Goal: Task Accomplishment & Management: Use online tool/utility

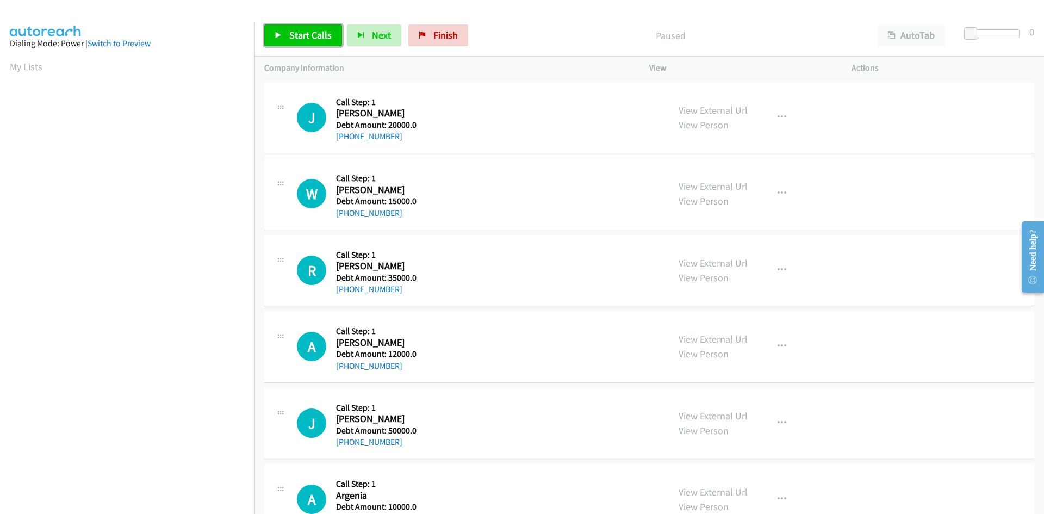
click at [322, 32] on span "Start Calls" at bounding box center [310, 35] width 42 height 13
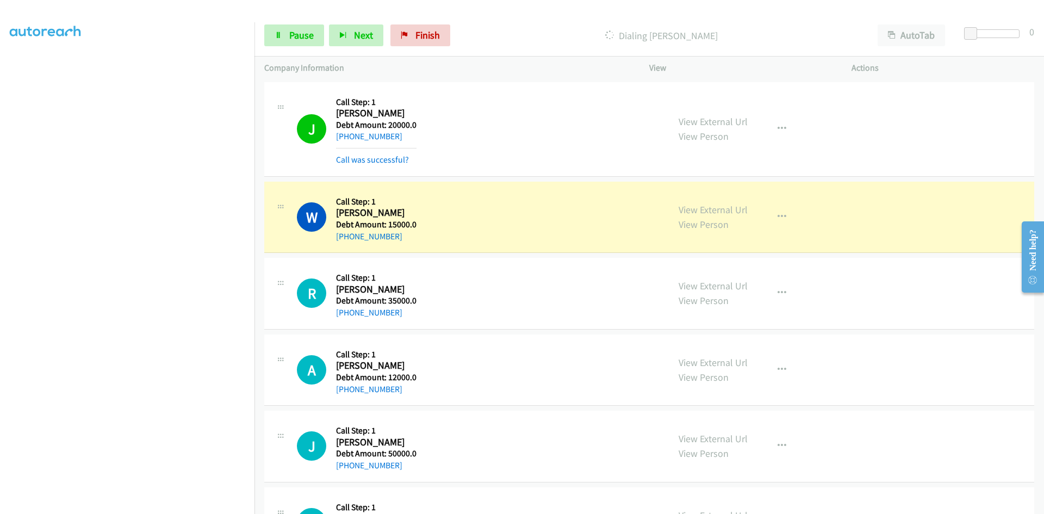
scroll to position [109, 0]
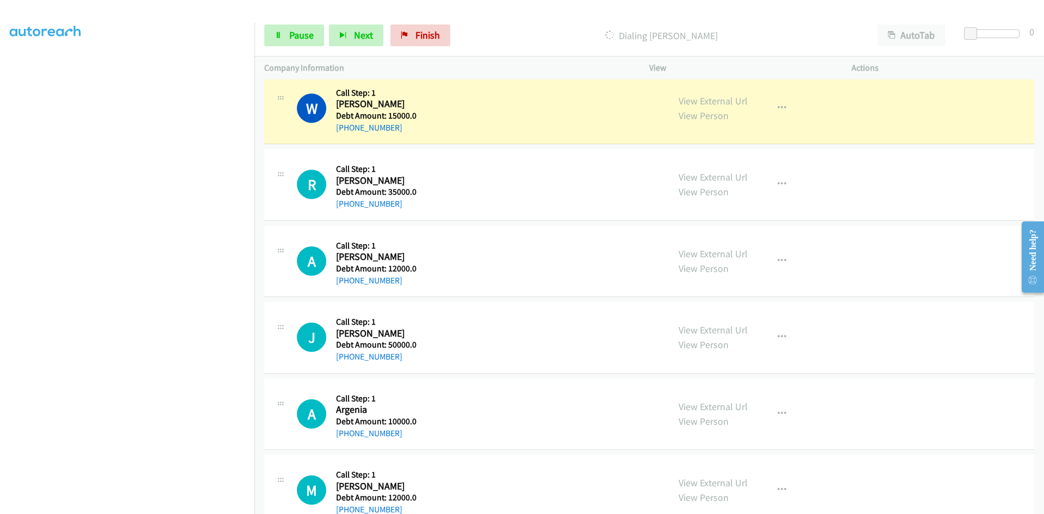
click at [882, 324] on div "J Callback Scheduled Call Step: 1 Joanne Gambino America/New_York Debt Amount: …" at bounding box center [649, 338] width 770 height 72
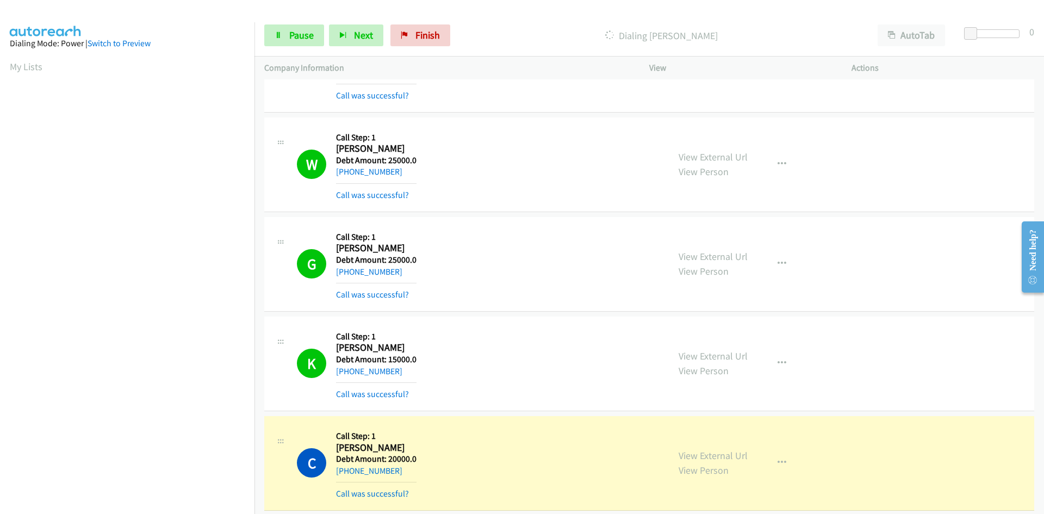
scroll to position [1033, 0]
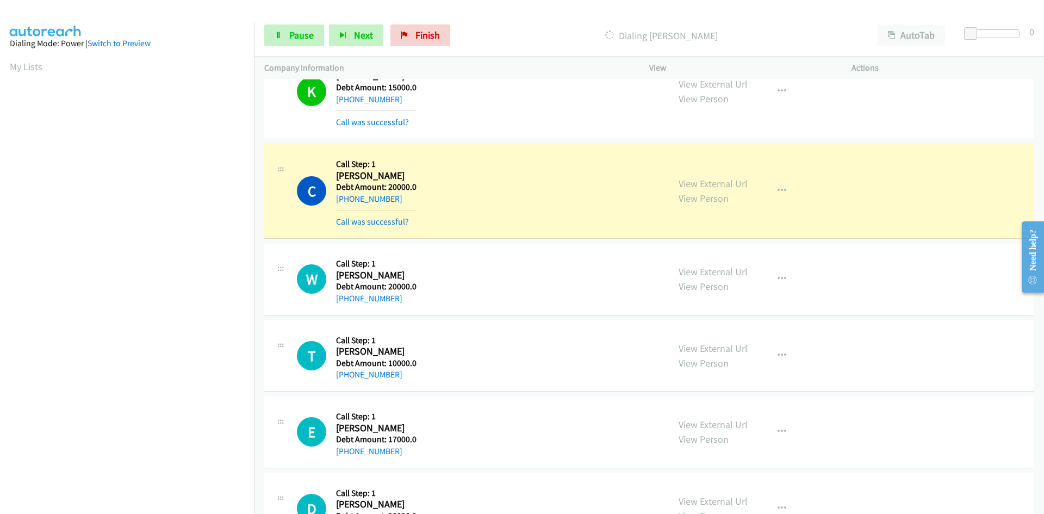
click at [374, 289] on h5 "Debt Amount: 20000.0" at bounding box center [376, 286] width 80 height 11
click at [634, 36] on p "Dialing Catherine Hannel" at bounding box center [661, 35] width 393 height 15
click at [370, 198] on link "+1 765-318-6630" at bounding box center [369, 199] width 66 height 10
click at [645, 38] on p "Dialing Catherine Hannel" at bounding box center [661, 35] width 393 height 15
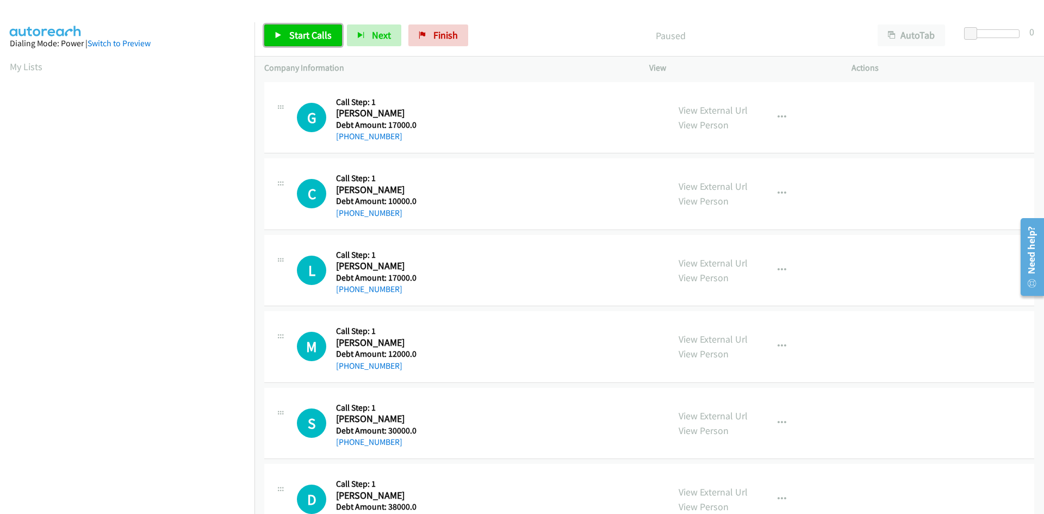
click at [305, 39] on span "Start Calls" at bounding box center [310, 35] width 42 height 13
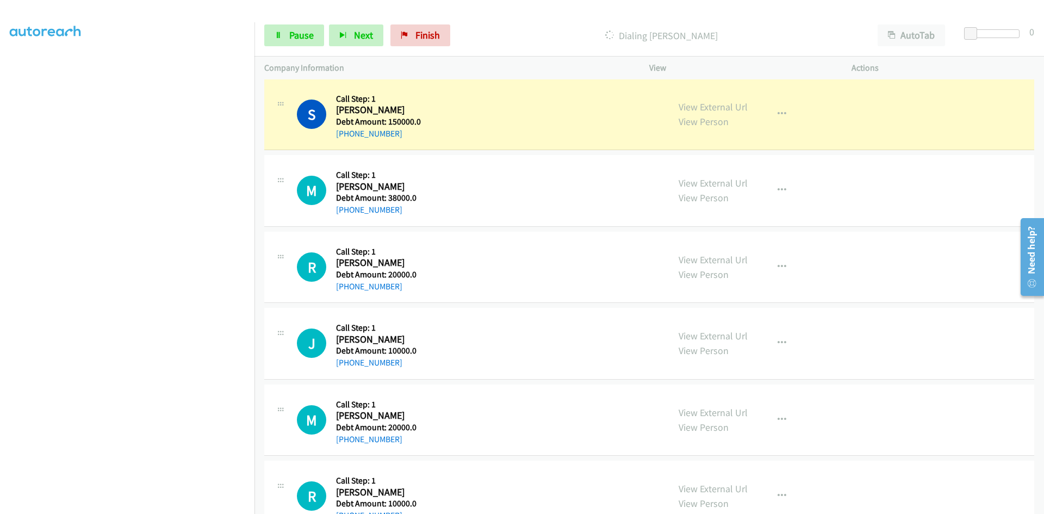
scroll to position [10351, 0]
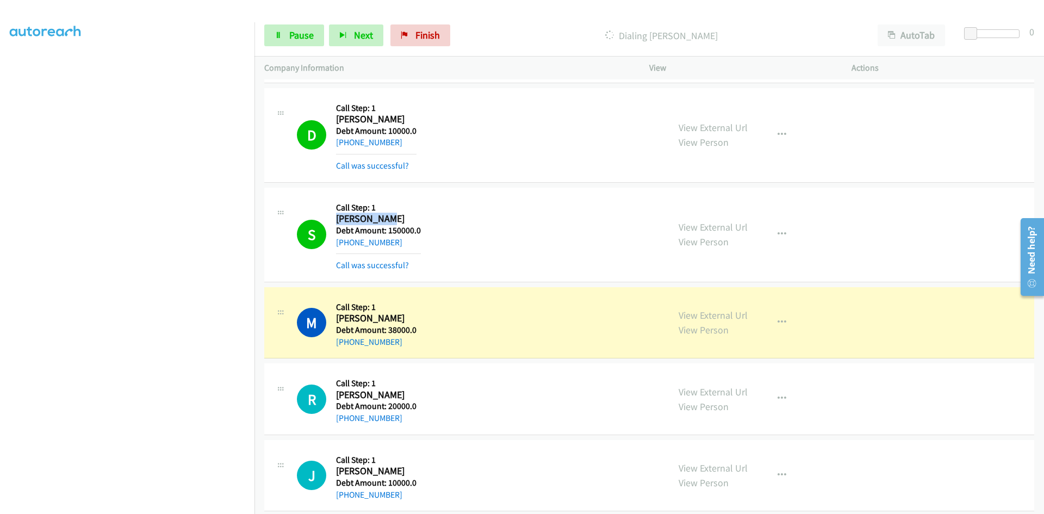
drag, startPoint x: 336, startPoint y: 216, endPoint x: 386, endPoint y: 218, distance: 50.0
click at [386, 218] on h2 "Sally Meyer" at bounding box center [378, 219] width 85 height 13
copy h2 "Sally Meyer"
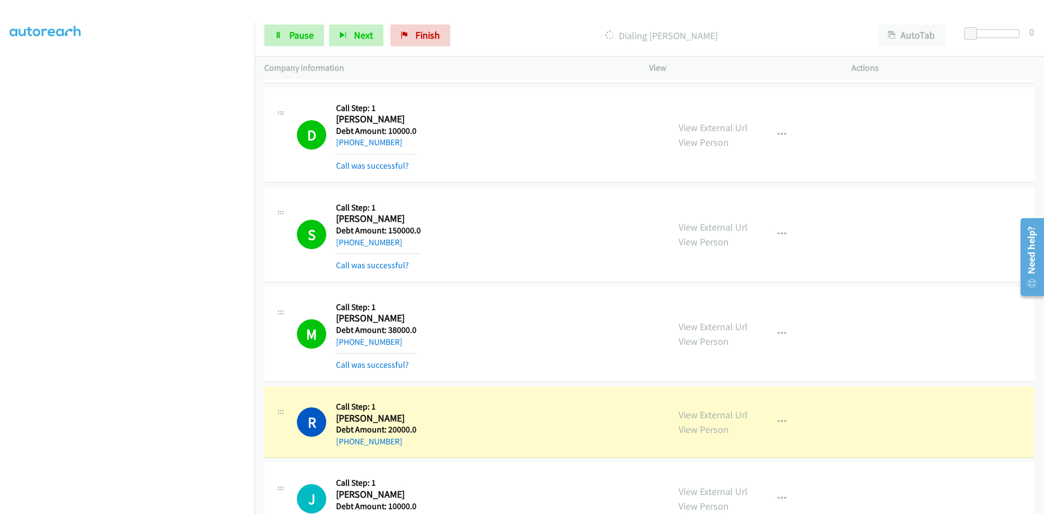
click at [448, 241] on div "S Callback Scheduled Call Step: 1 Sally Meyer America/New_York Debt Amount: 150…" at bounding box center [478, 234] width 362 height 75
click at [401, 244] on div "+1 973-334-0220" at bounding box center [378, 242] width 85 height 13
drag, startPoint x: 385, startPoint y: 244, endPoint x: 499, endPoint y: 151, distance: 147.2
click at [499, 151] on div "D Callback Scheduled Call Step: 1 Deanna Lacey America/New_York Debt Amount: 10…" at bounding box center [478, 135] width 362 height 75
click at [364, 241] on link "+1 973-334-0220" at bounding box center [369, 242] width 66 height 10
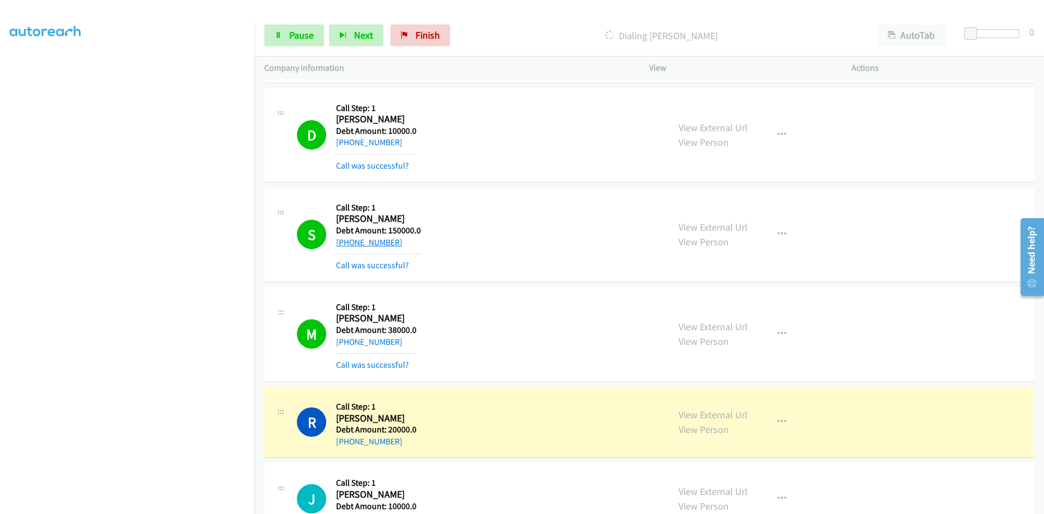
drag, startPoint x: 359, startPoint y: 243, endPoint x: 346, endPoint y: 245, distance: 13.2
drag, startPoint x: 346, startPoint y: 245, endPoint x: 522, endPoint y: 217, distance: 177.8
click at [522, 217] on div "S Callback Scheduled Call Step: 1 Sally Meyer America/New_York Debt Amount: 150…" at bounding box center [478, 234] width 362 height 75
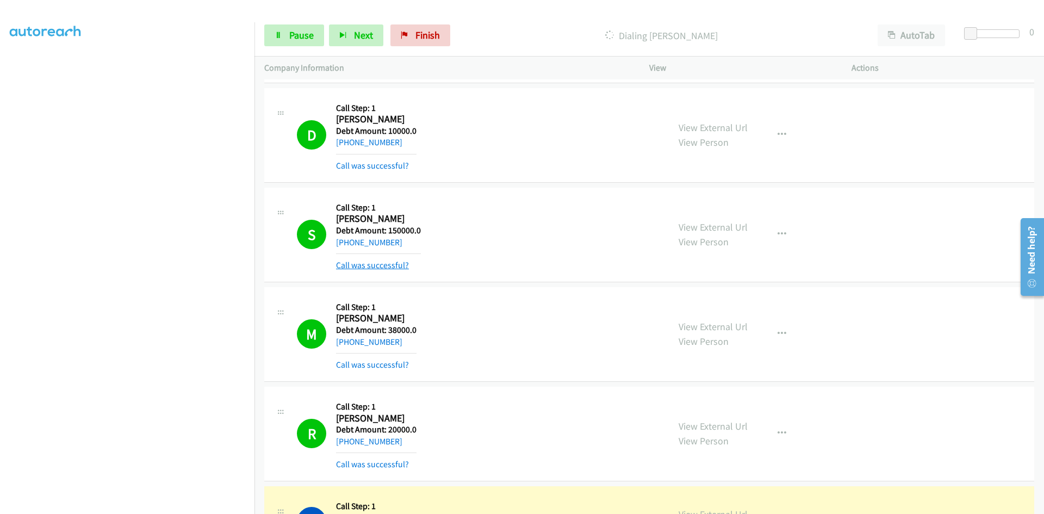
click at [381, 266] on link "Call was successful?" at bounding box center [372, 265] width 73 height 10
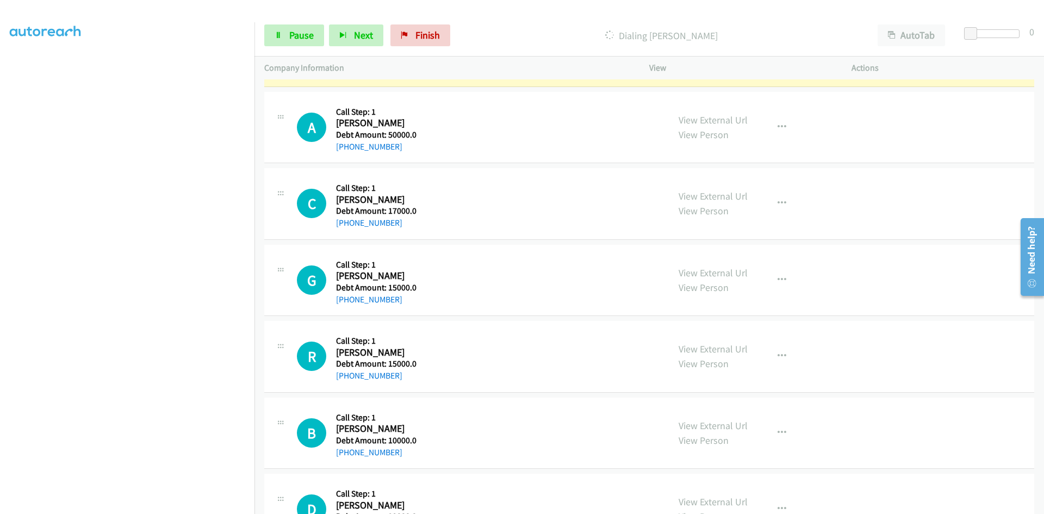
scroll to position [11233, 0]
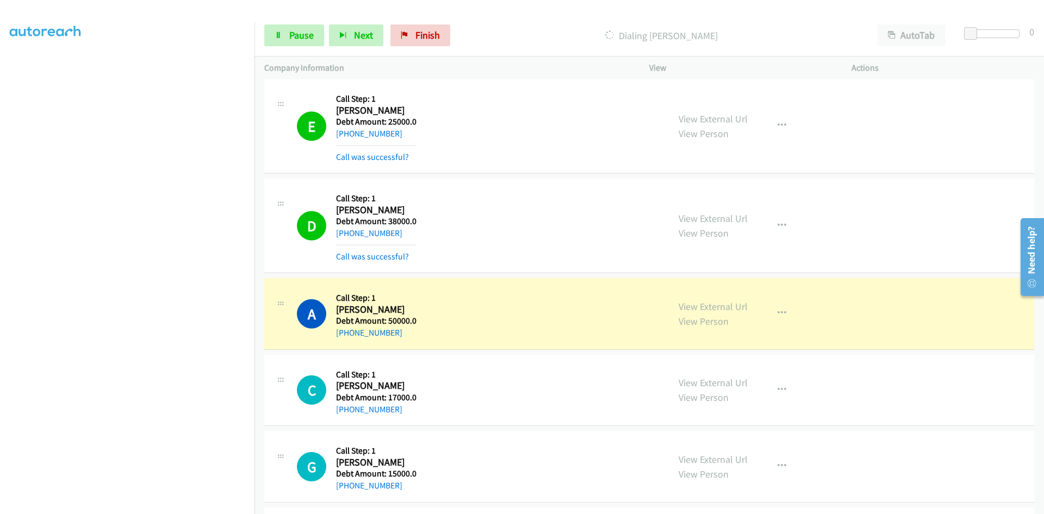
click at [489, 375] on div "C Callback Scheduled Call Step: 1 Cornelius Atkins America/Los_Angeles Debt Amo…" at bounding box center [478, 390] width 362 height 52
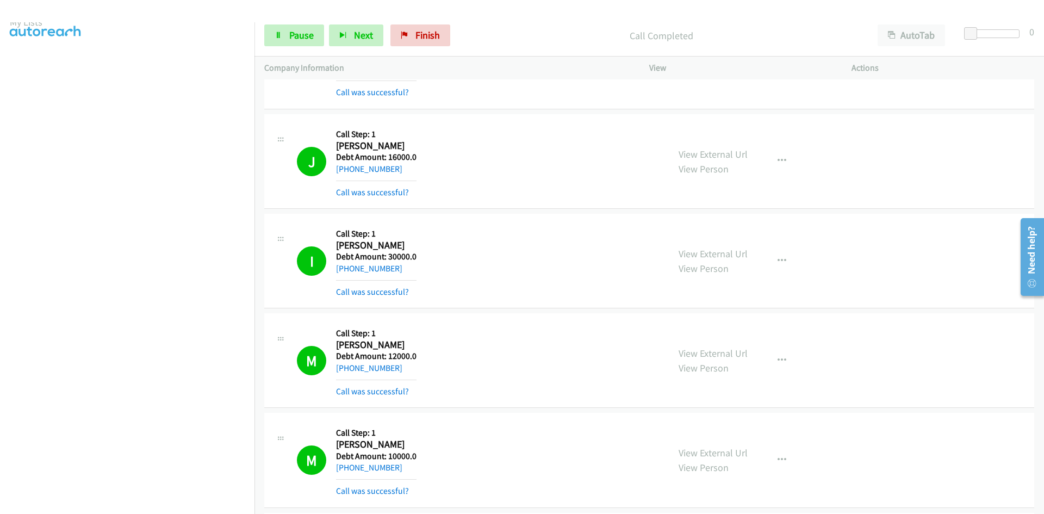
scroll to position [0, 0]
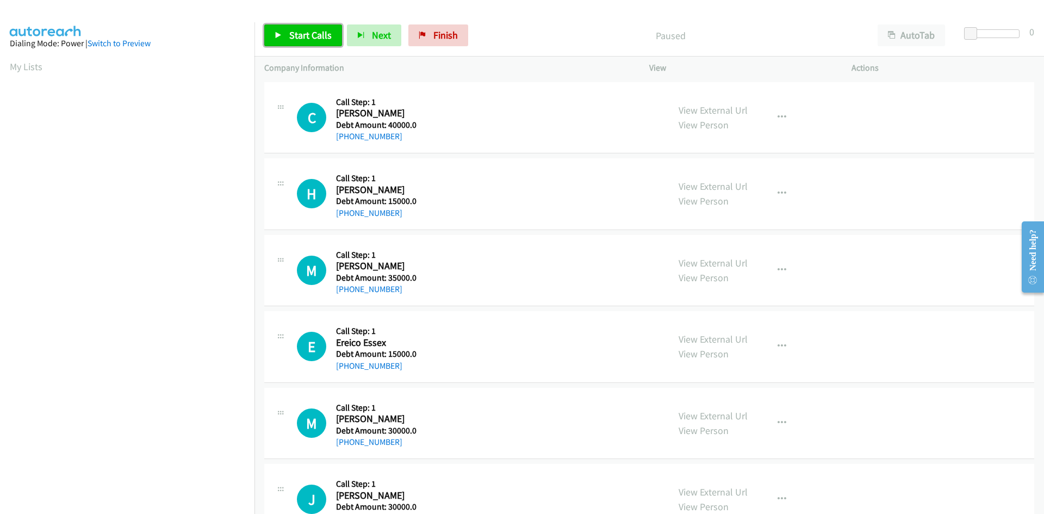
click at [296, 39] on span "Start Calls" at bounding box center [310, 35] width 42 height 13
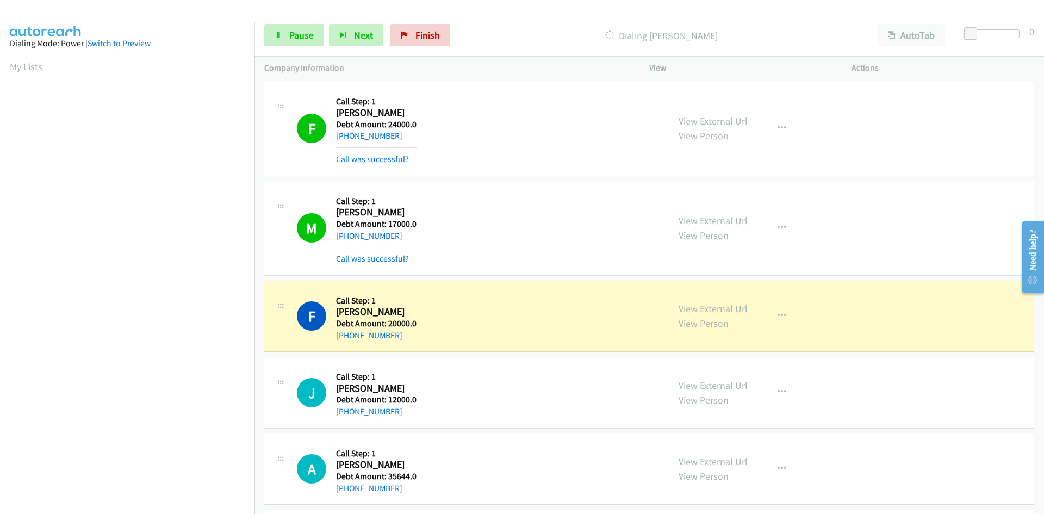
scroll to position [20037, 0]
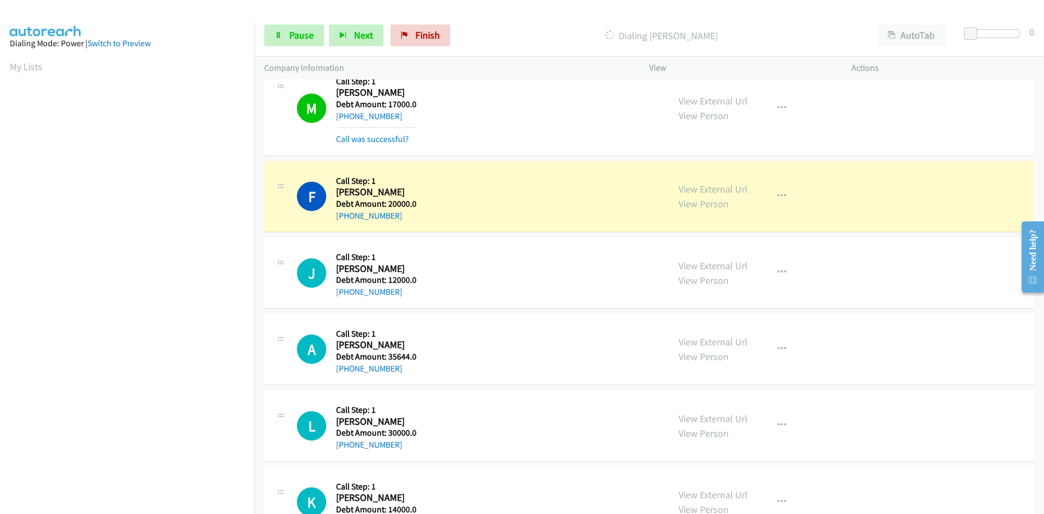
click at [437, 216] on div "F Callback Scheduled Call Step: 1 Fawwaz Debabneh America/Chicago Debt Amount: …" at bounding box center [478, 197] width 362 height 52
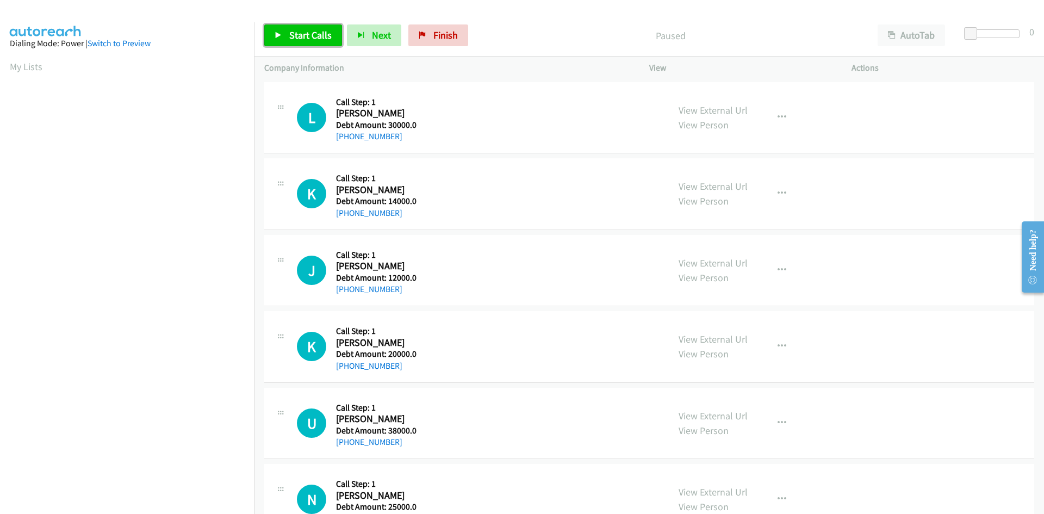
click at [304, 33] on span "Start Calls" at bounding box center [310, 35] width 42 height 13
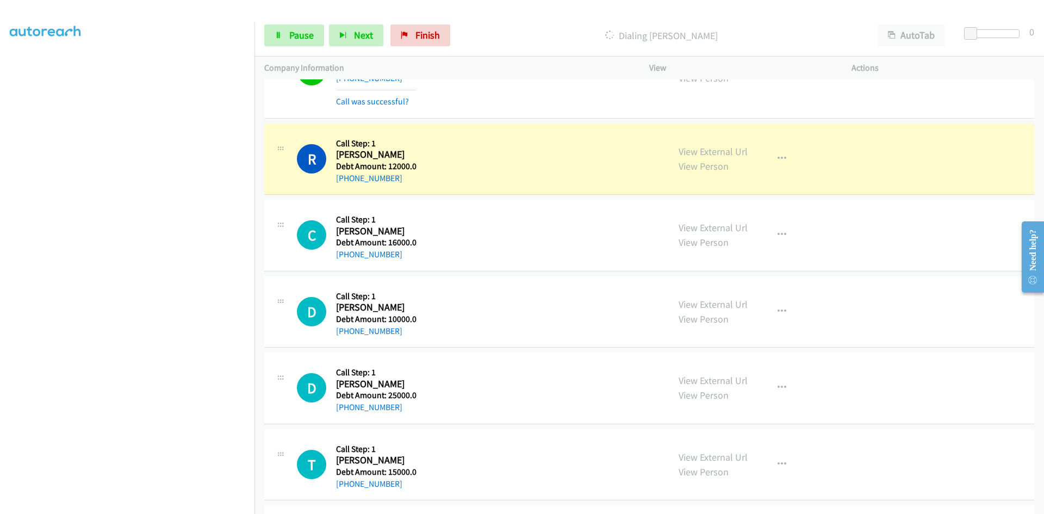
scroll to position [3611, 0]
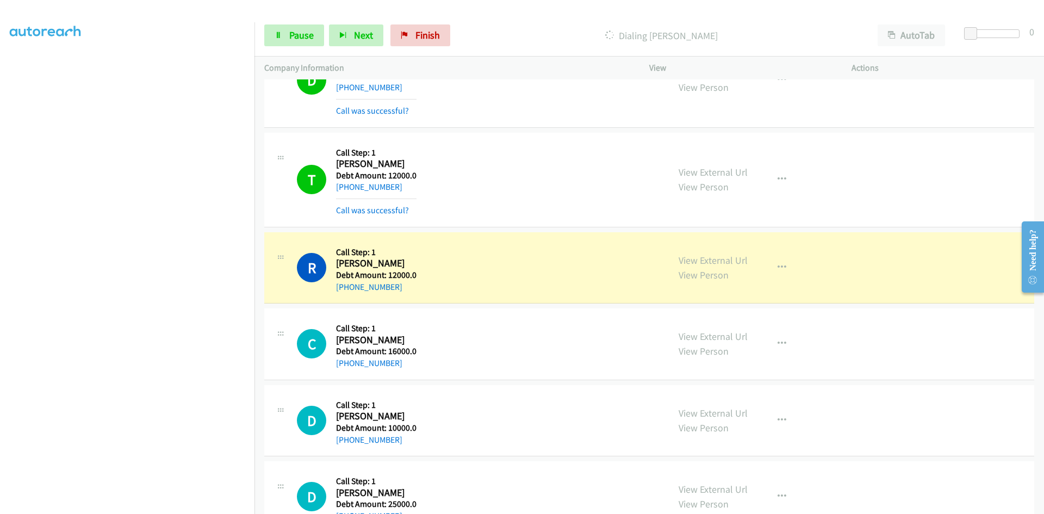
click at [510, 268] on div "R Callback Scheduled Call Step: 1 [PERSON_NAME] America/New_York Debt Amount: 1…" at bounding box center [478, 268] width 362 height 52
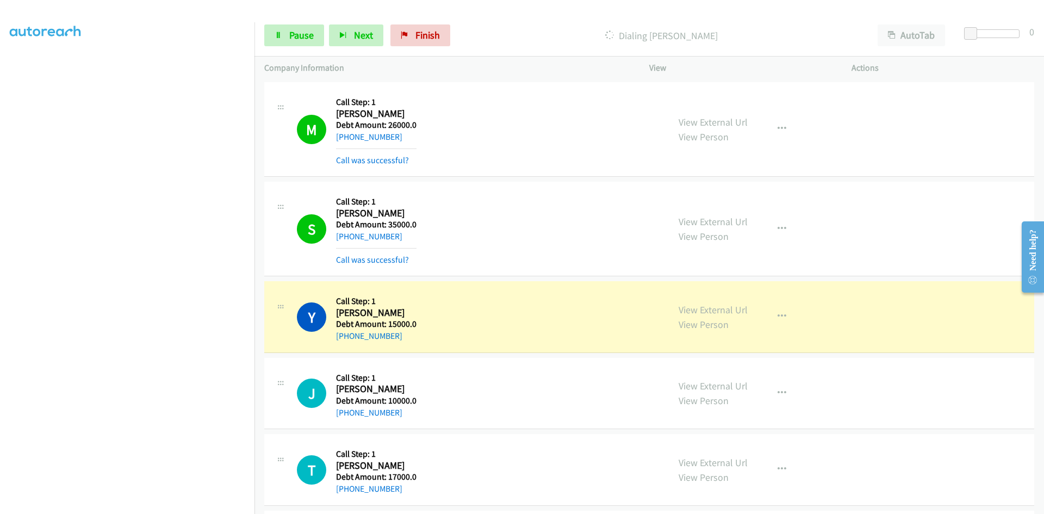
scroll to position [73, 0]
click at [505, 331] on div "Y Callback Scheduled Call Step: 1 [PERSON_NAME] America/Los_Angeles Debt Amount…" at bounding box center [478, 317] width 362 height 52
click at [481, 332] on div "Y Callback Scheduled Call Step: 1 [PERSON_NAME] America/Los_Angeles Debt Amount…" at bounding box center [478, 317] width 362 height 52
click at [451, 317] on div "Y Callback Scheduled Call Step: 1 [PERSON_NAME] America/Los_Angeles Debt Amount…" at bounding box center [478, 317] width 362 height 52
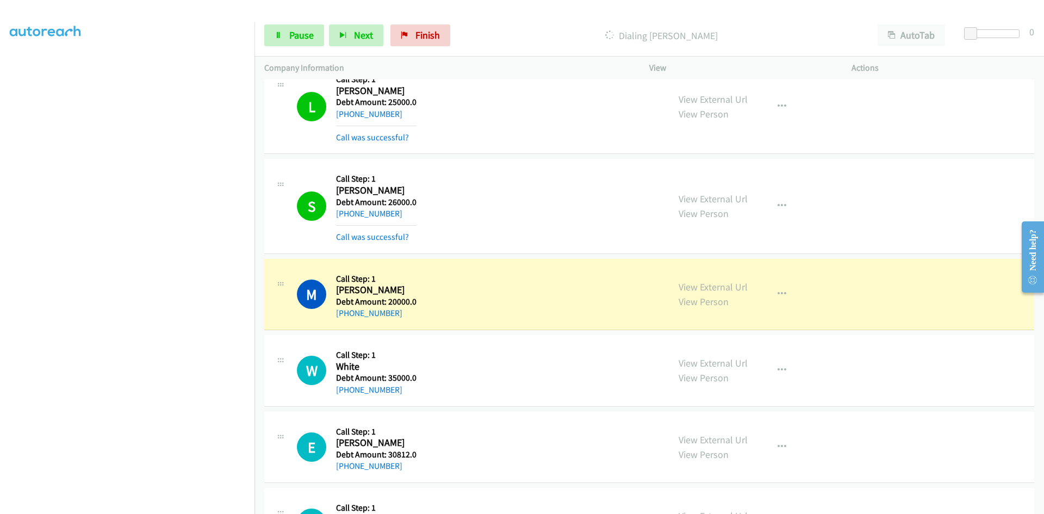
scroll to position [21012, 0]
click at [524, 302] on div "M Callback Scheduled Call Step: 1 [PERSON_NAME] America/New_York Debt Amount: 2…" at bounding box center [478, 294] width 362 height 52
click at [515, 301] on div "M Callback Scheduled Call Step: 1 [PERSON_NAME] America/New_York Debt Amount: 2…" at bounding box center [478, 294] width 362 height 52
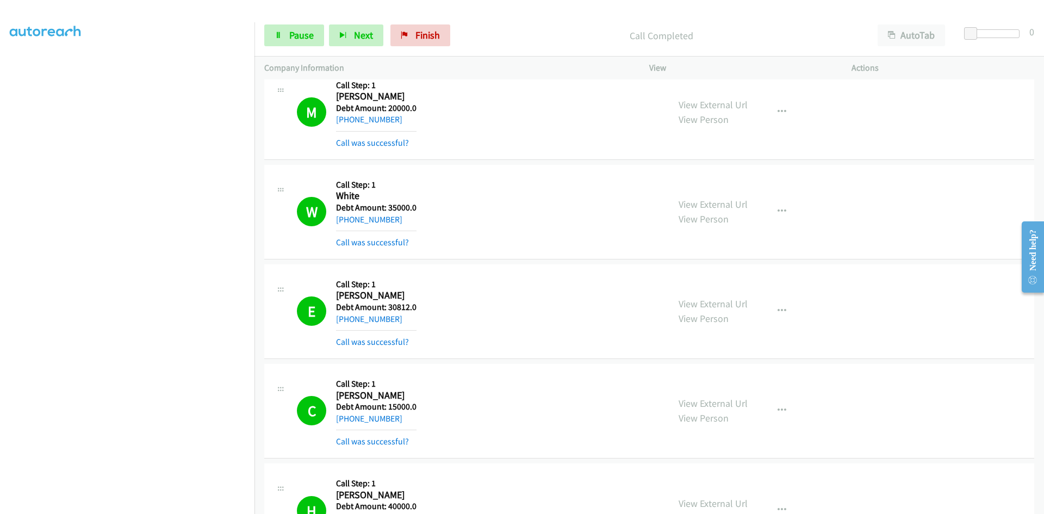
scroll to position [21176, 0]
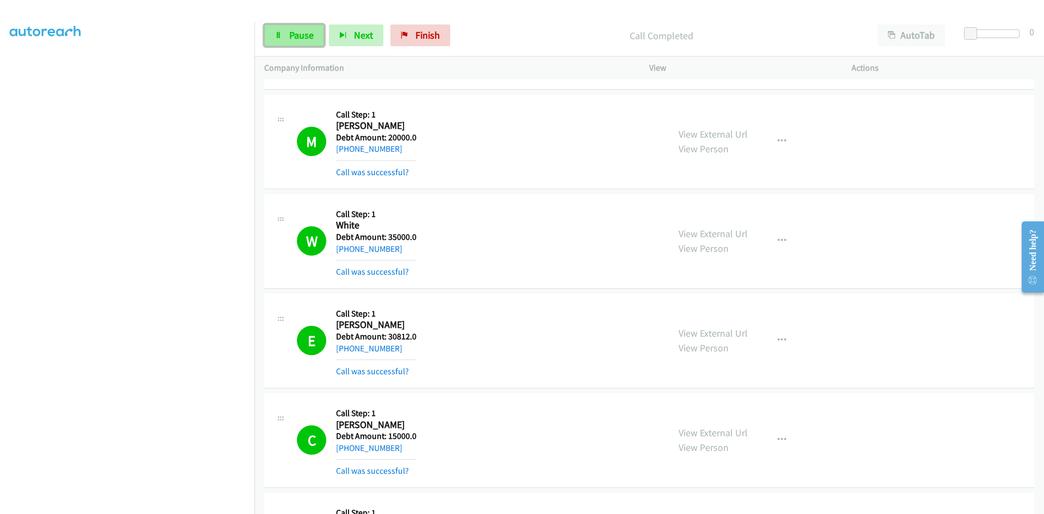
click at [307, 42] on link "Pause" at bounding box center [294, 35] width 60 height 22
click at [290, 27] on link "Start Calls" at bounding box center [303, 35] width 78 height 22
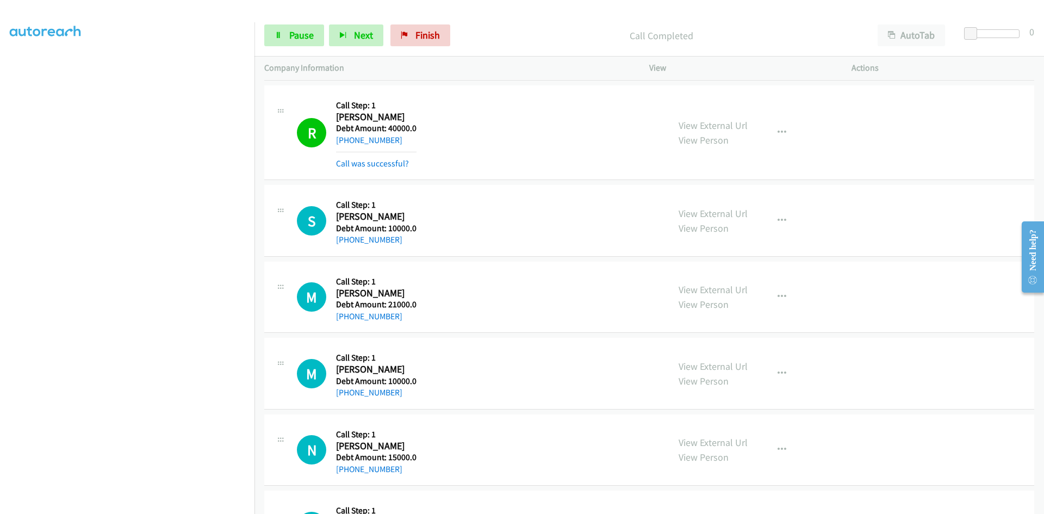
scroll to position [21774, 0]
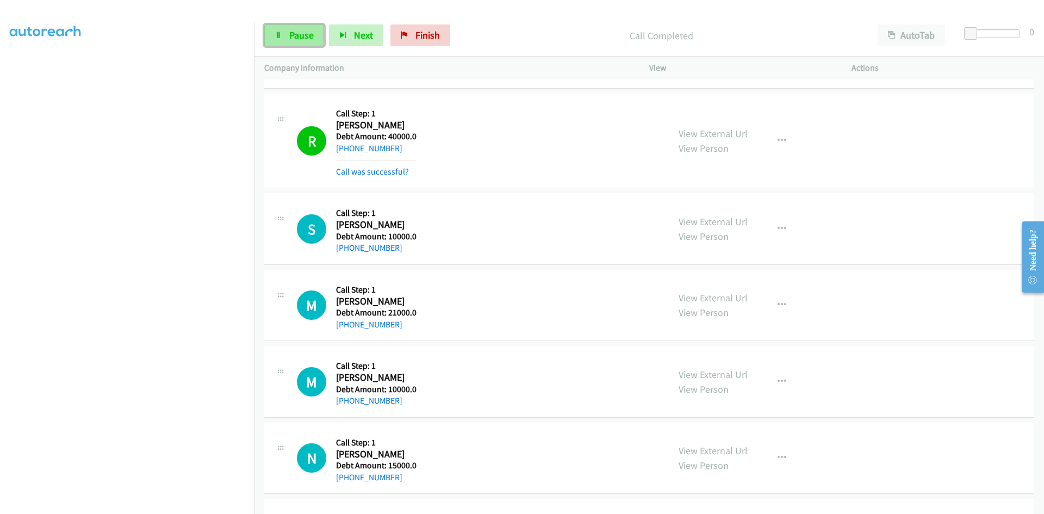
click at [292, 39] on span "Pause" at bounding box center [301, 35] width 24 height 13
click at [286, 34] on link "Start Calls" at bounding box center [303, 35] width 78 height 22
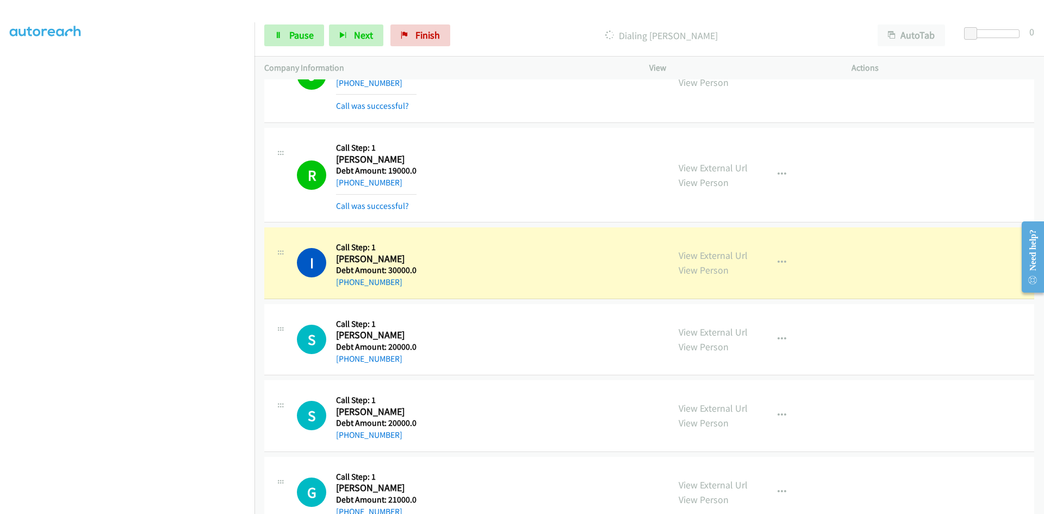
scroll to position [26027, 0]
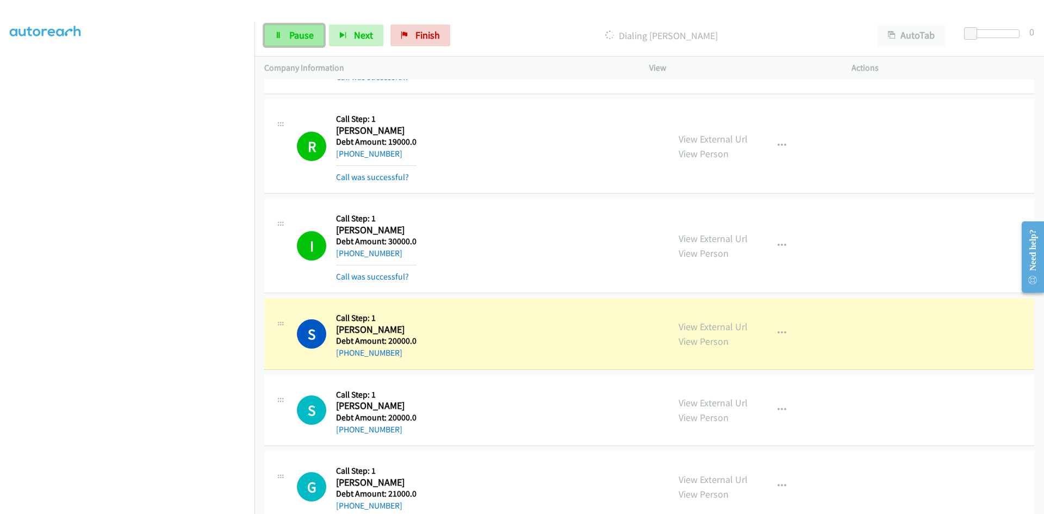
click at [293, 38] on span "Pause" at bounding box center [301, 35] width 24 height 13
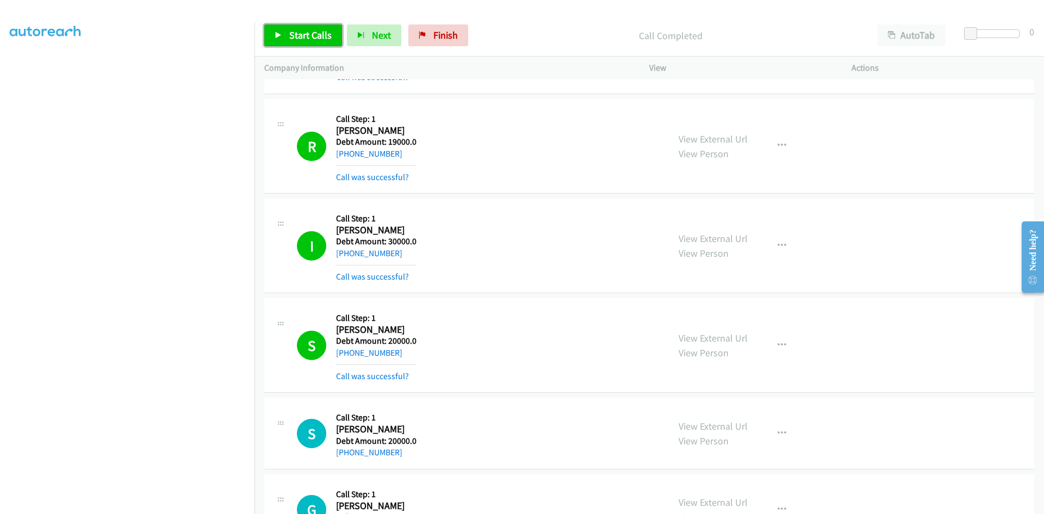
click at [293, 33] on span "Start Calls" at bounding box center [310, 35] width 42 height 13
click at [297, 33] on span "Pause" at bounding box center [301, 35] width 24 height 13
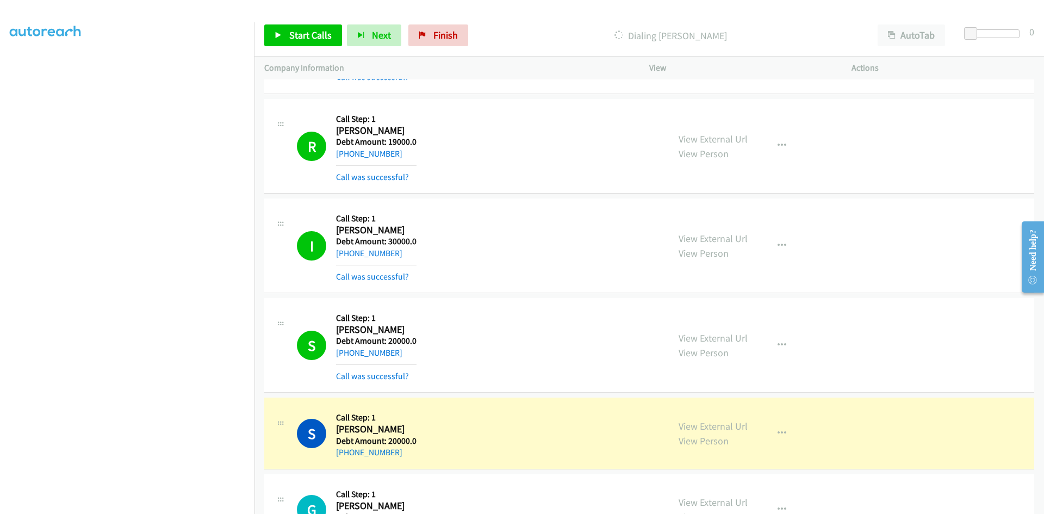
scroll to position [26082, 0]
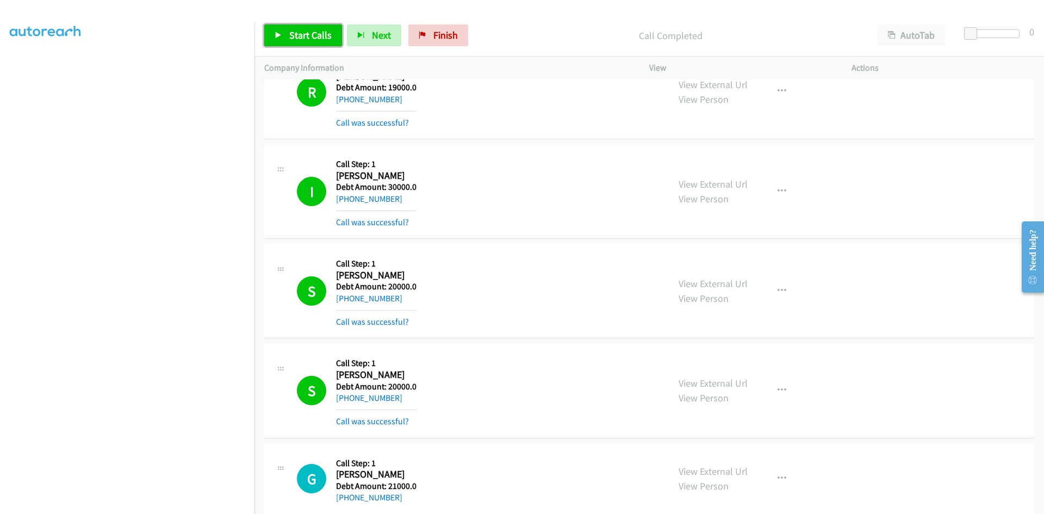
click at [312, 34] on span "Start Calls" at bounding box center [310, 35] width 42 height 13
click at [308, 36] on span "Pause" at bounding box center [301, 35] width 24 height 13
click at [308, 36] on div "Start Calls Pause Next Finish" at bounding box center [368, 35] width 209 height 22
click at [299, 37] on span "Start Calls" at bounding box center [310, 35] width 42 height 13
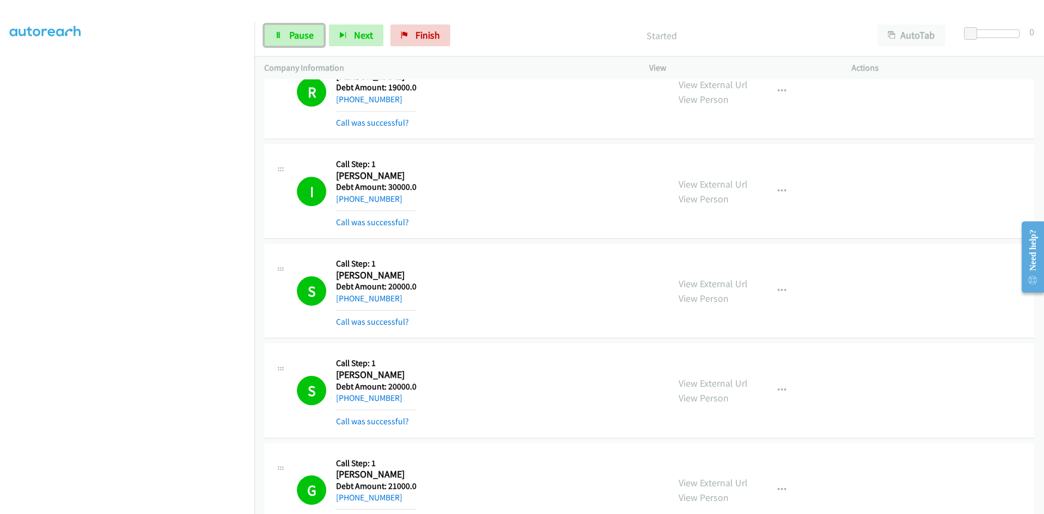
click at [299, 37] on span "Pause" at bounding box center [301, 35] width 24 height 13
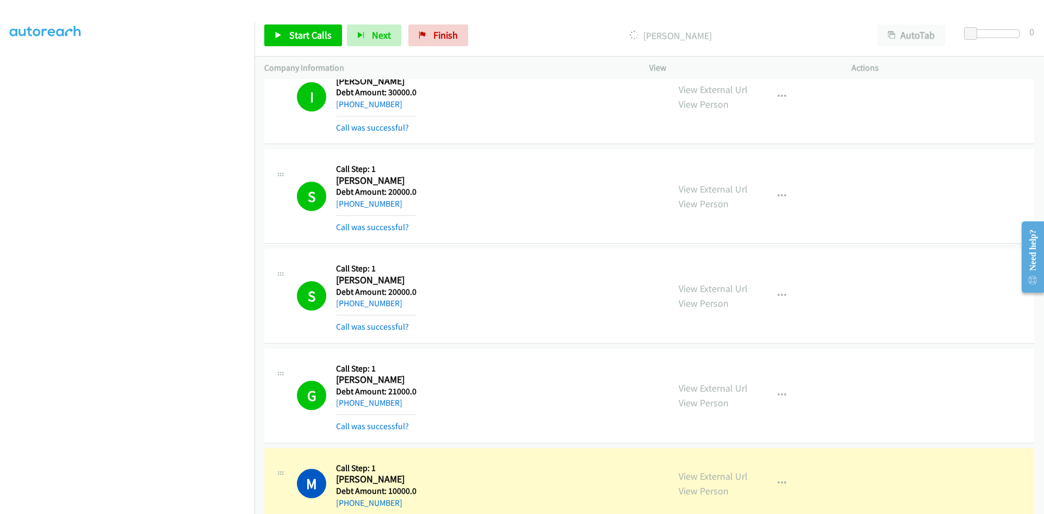
scroll to position [26191, 0]
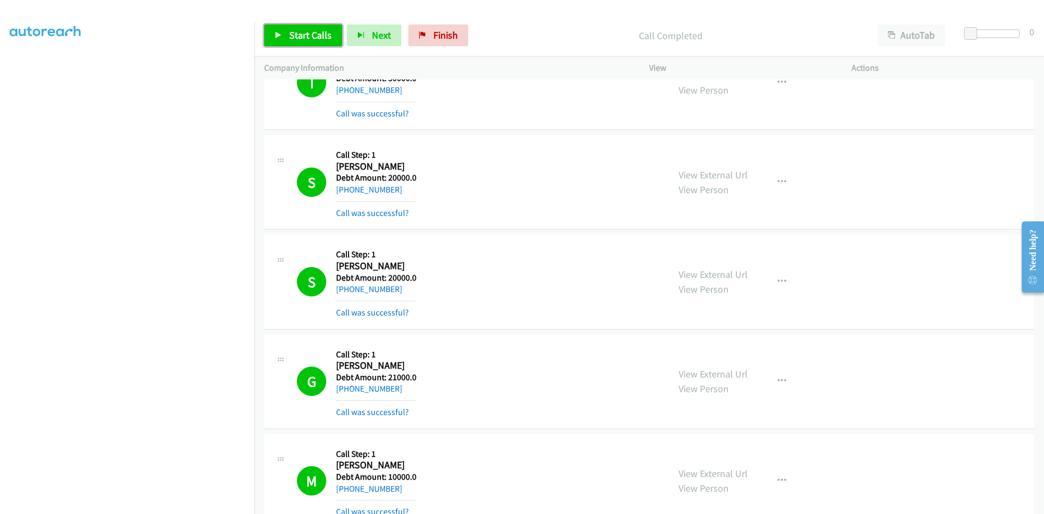
click at [291, 32] on span "Start Calls" at bounding box center [310, 35] width 42 height 13
click at [291, 32] on span "Pause" at bounding box center [301, 35] width 24 height 13
click at [281, 35] on icon at bounding box center [279, 36] width 8 height 8
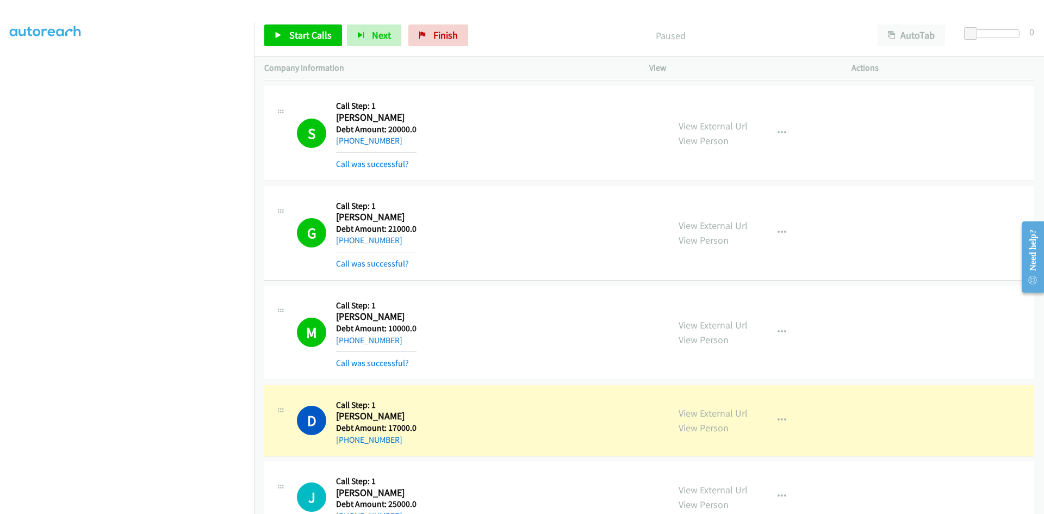
scroll to position [26408, 0]
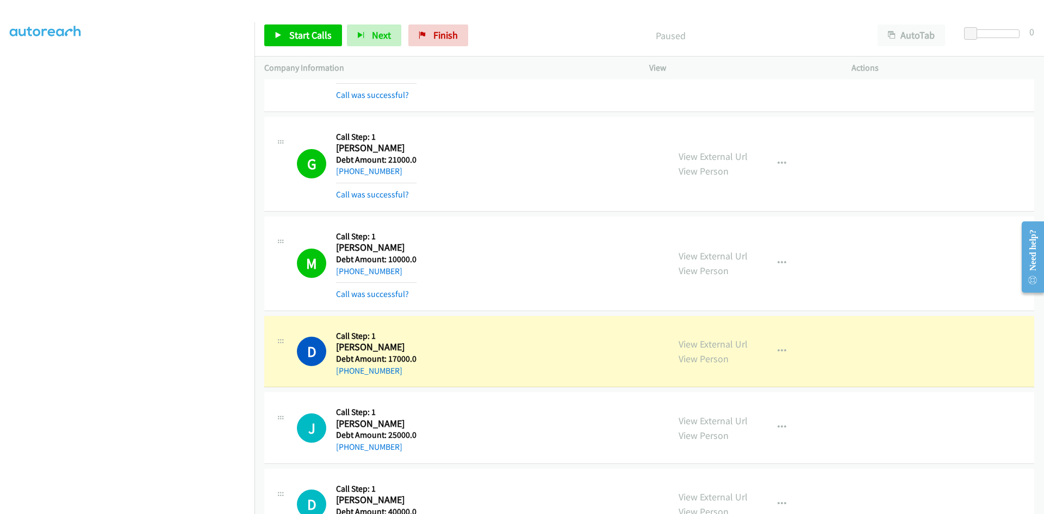
click at [420, 369] on div "D Callback Scheduled Call Step: 1 [PERSON_NAME] America/New_York Debt Amount: 1…" at bounding box center [478, 352] width 362 height 52
click at [371, 358] on h5 "Debt Amount: 17000.0" at bounding box center [376, 358] width 80 height 11
click at [371, 357] on h5 "Debt Amount: 17000.0" at bounding box center [376, 358] width 80 height 11
click at [316, 350] on h1 "D" at bounding box center [311, 351] width 29 height 29
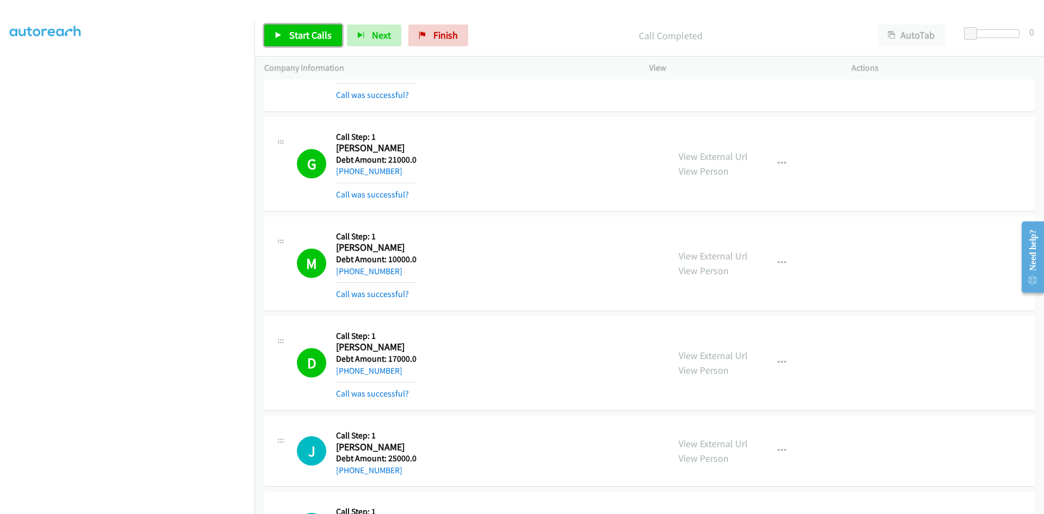
click at [290, 34] on span "Start Calls" at bounding box center [310, 35] width 42 height 13
click at [290, 34] on span "Pause" at bounding box center [301, 35] width 24 height 13
